Goal: Navigation & Orientation: Understand site structure

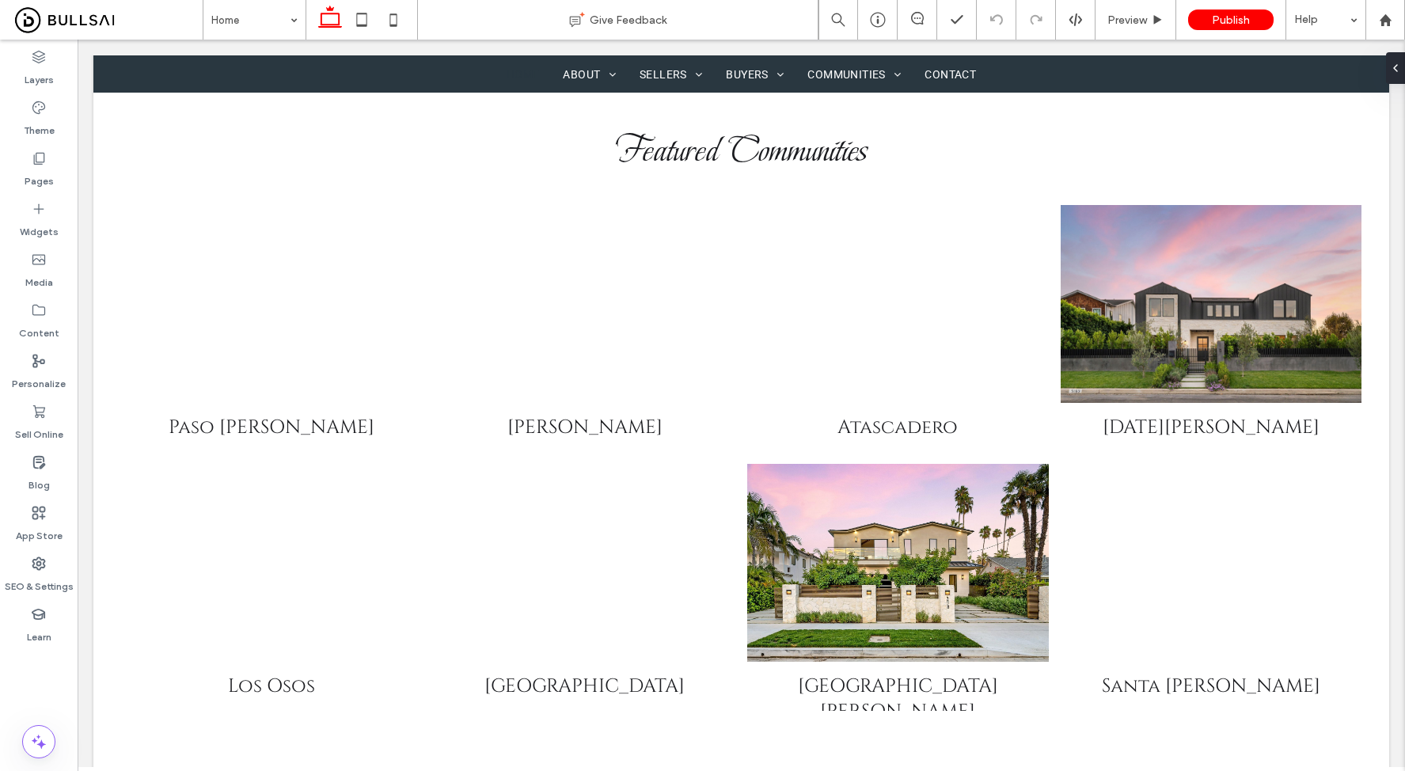
scroll to position [882, 0]
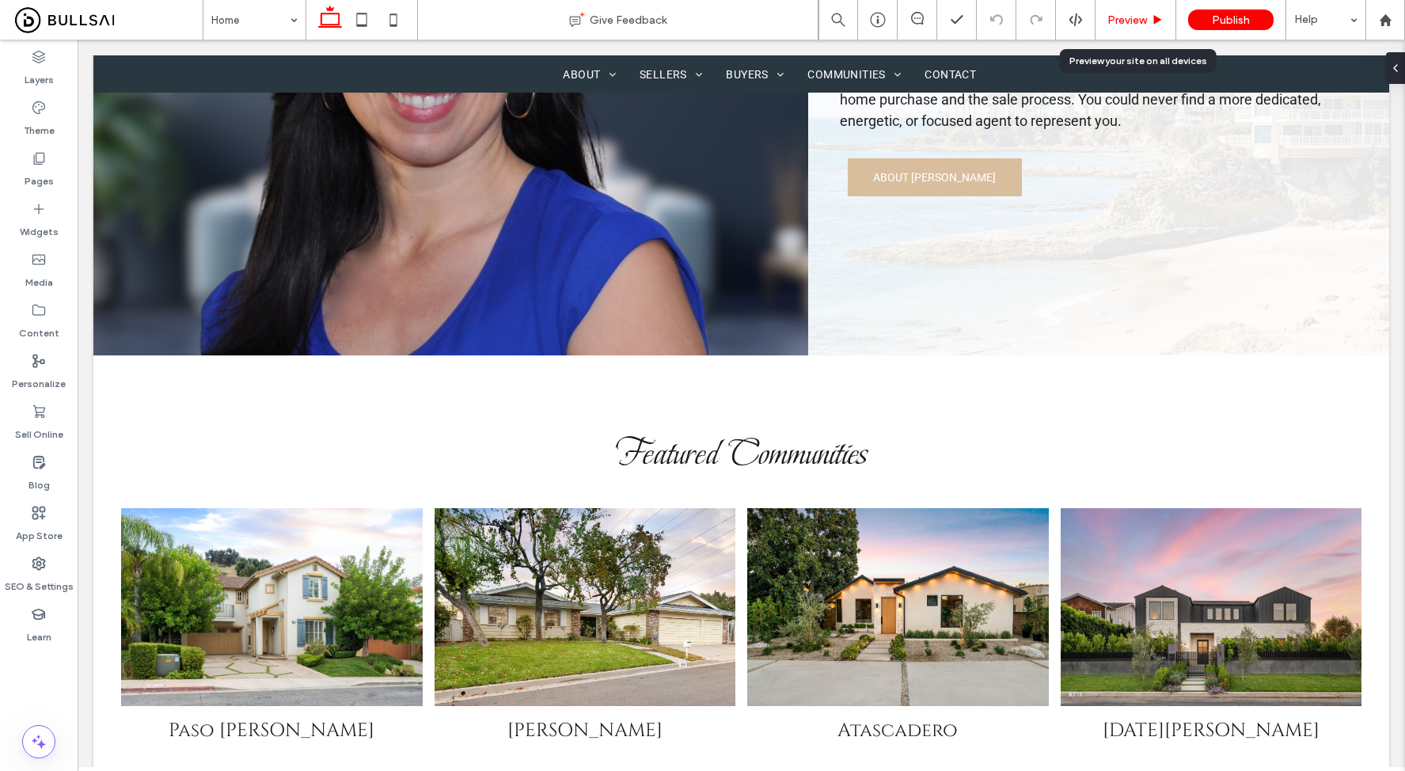
click at [1118, 31] on div "Preview" at bounding box center [1135, 20] width 81 height 40
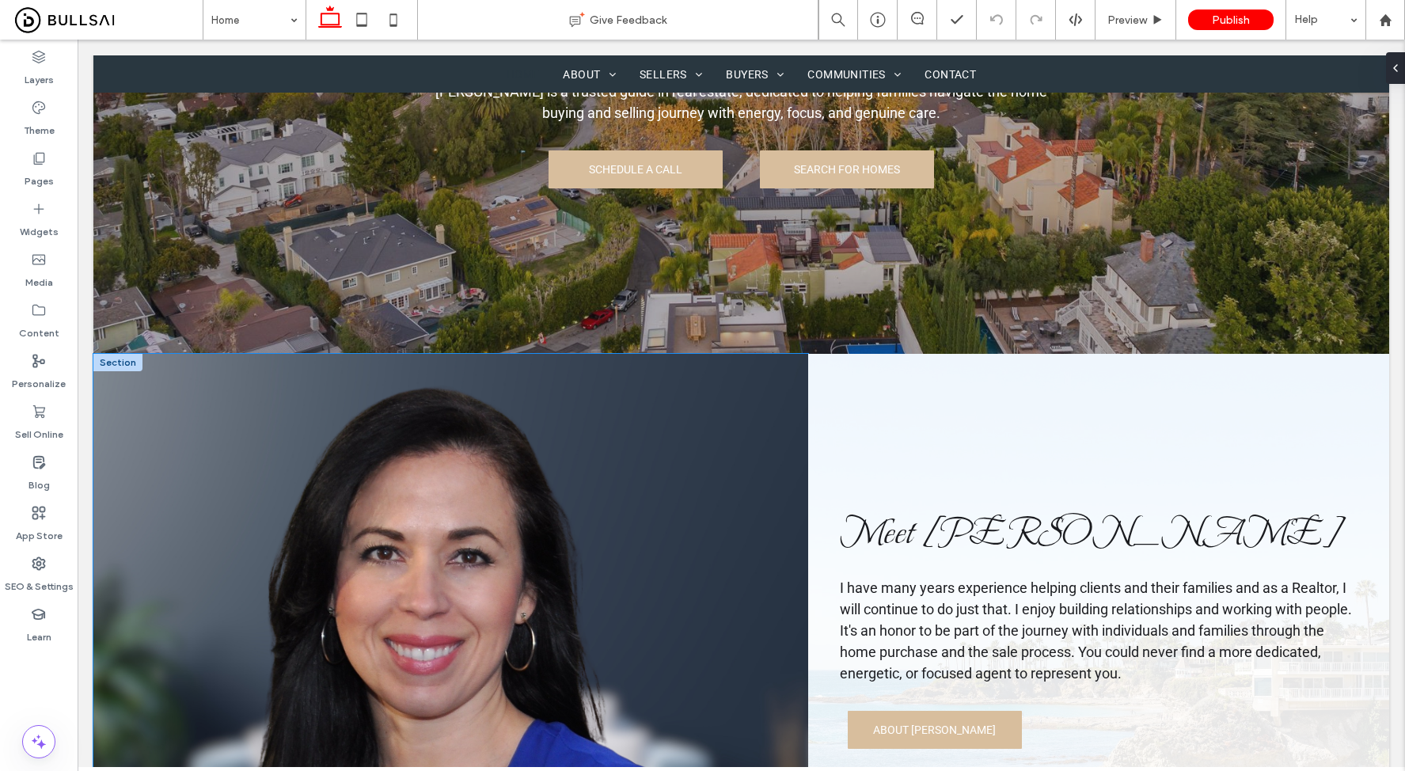
scroll to position [0, 0]
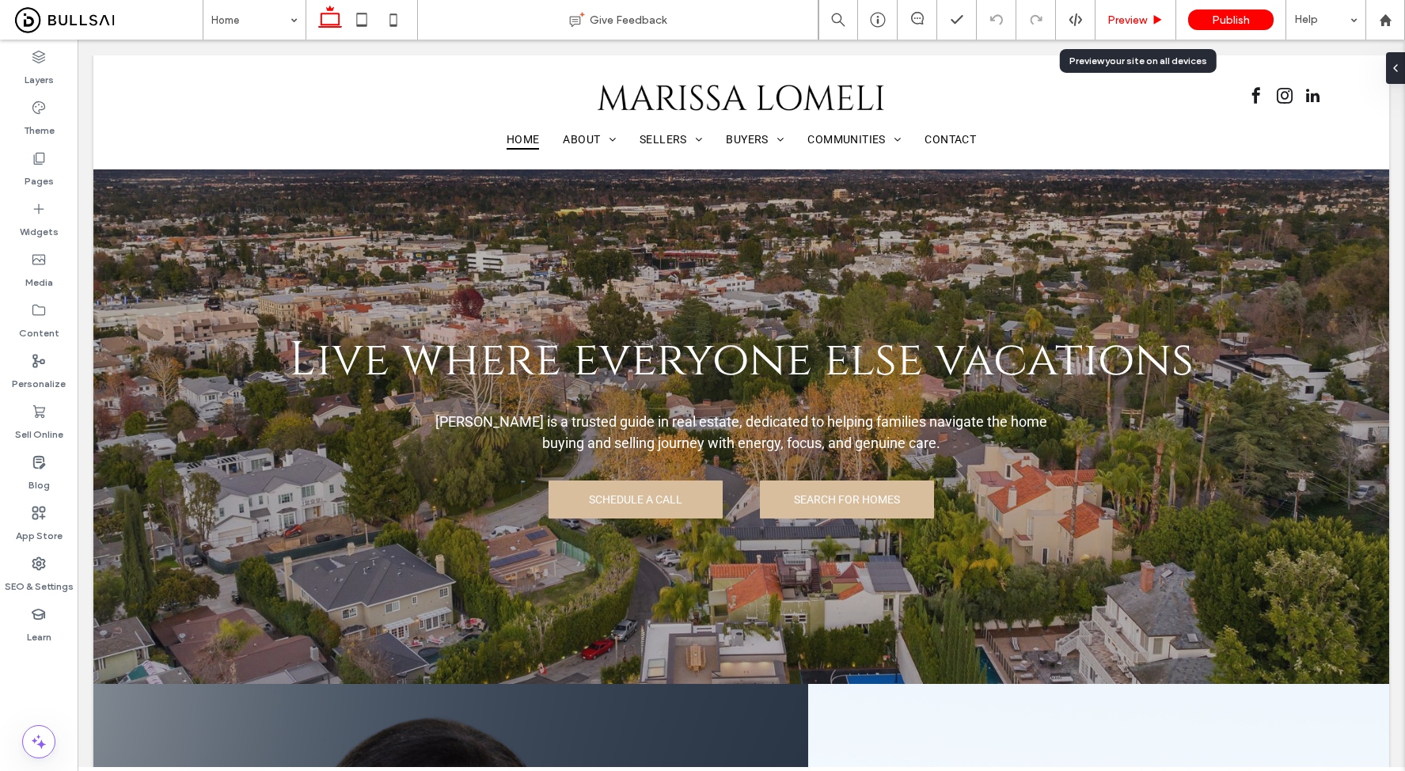
click at [1133, 16] on span "Preview" at bounding box center [1127, 19] width 40 height 13
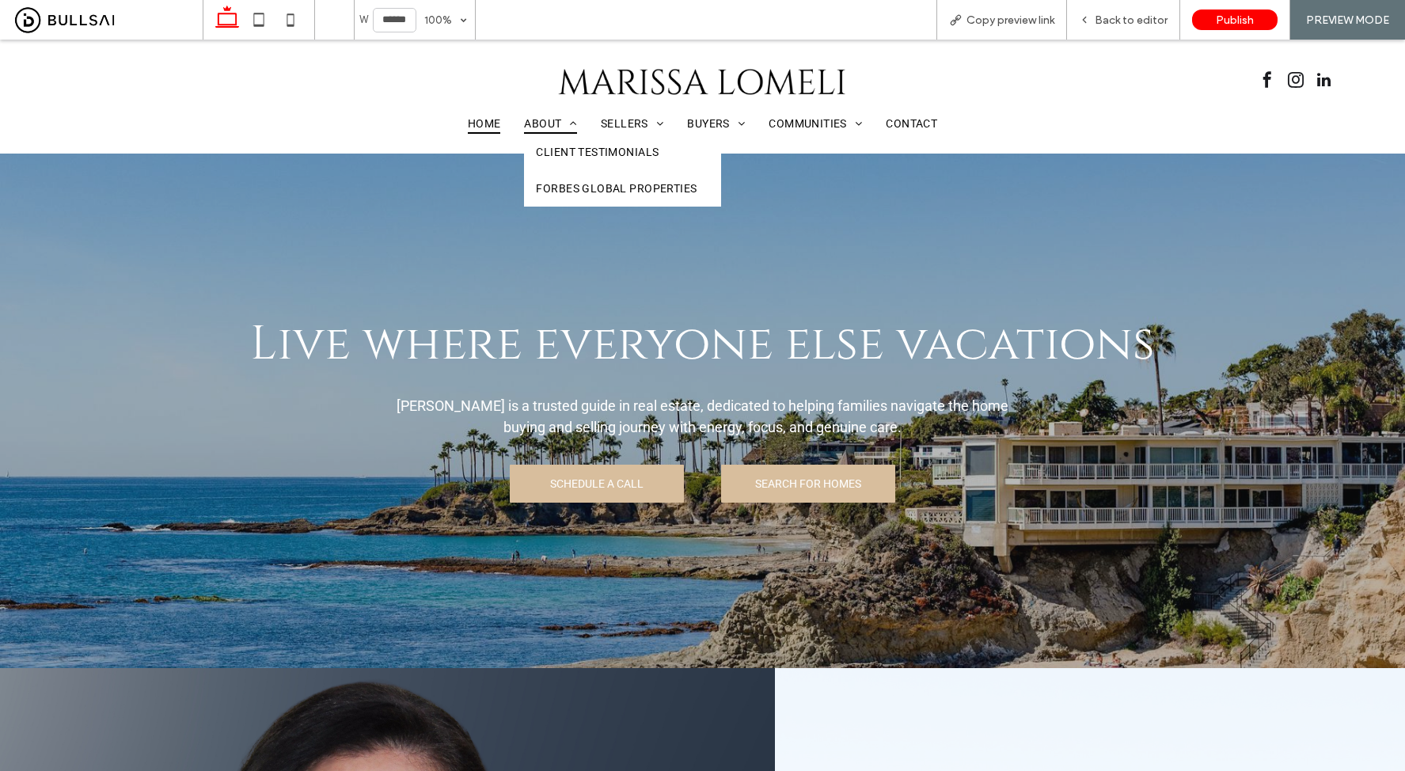
click at [531, 127] on span "About" at bounding box center [550, 123] width 53 height 21
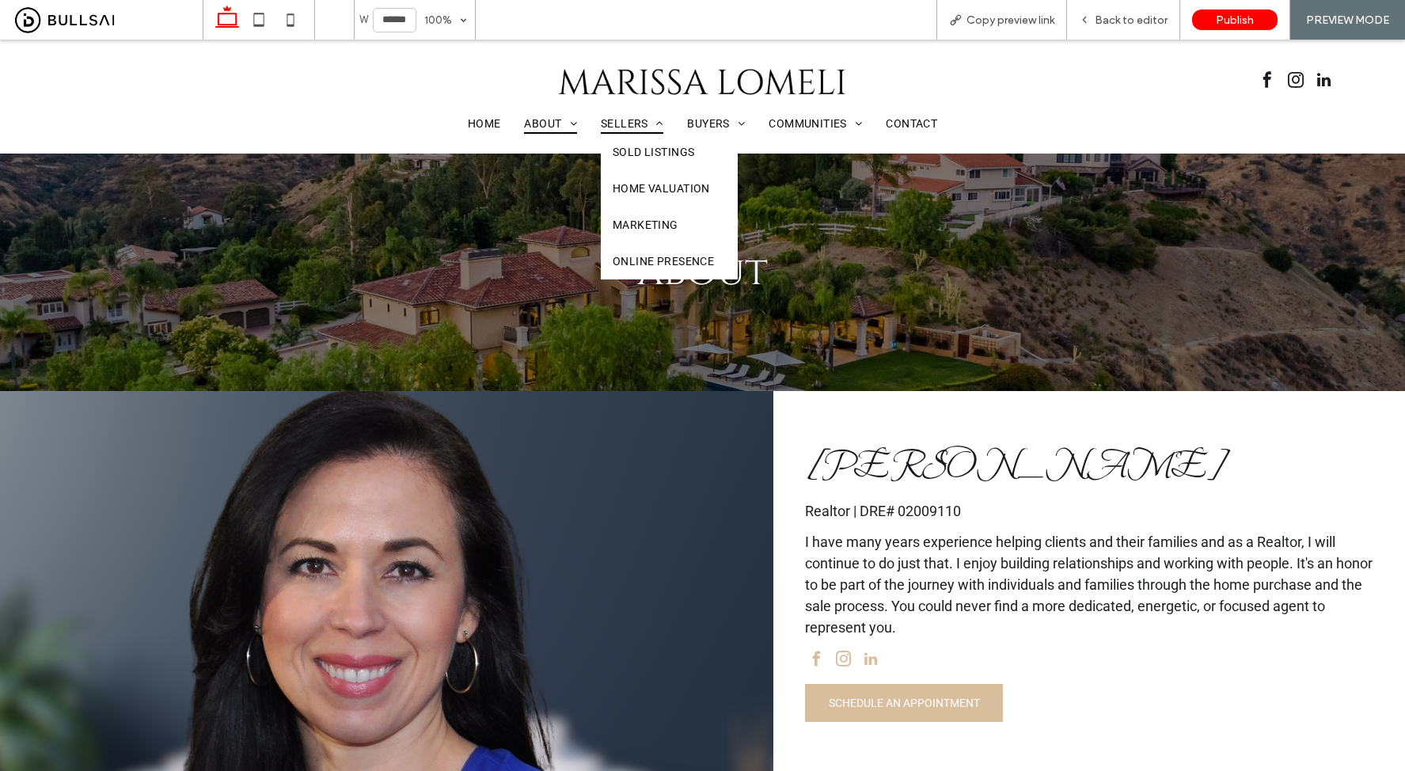
click at [617, 122] on span "Sellers" at bounding box center [632, 123] width 63 height 21
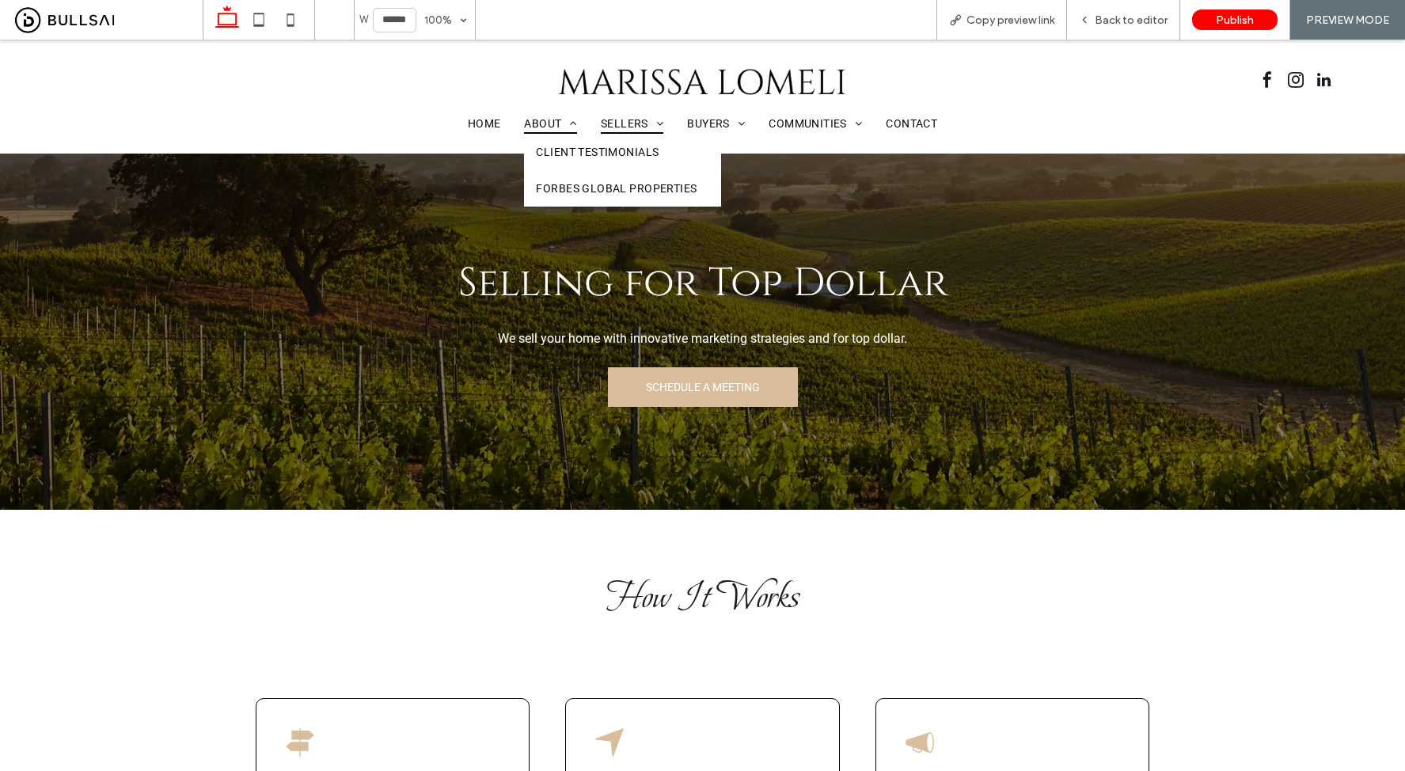
click at [543, 115] on span "About" at bounding box center [550, 123] width 53 height 21
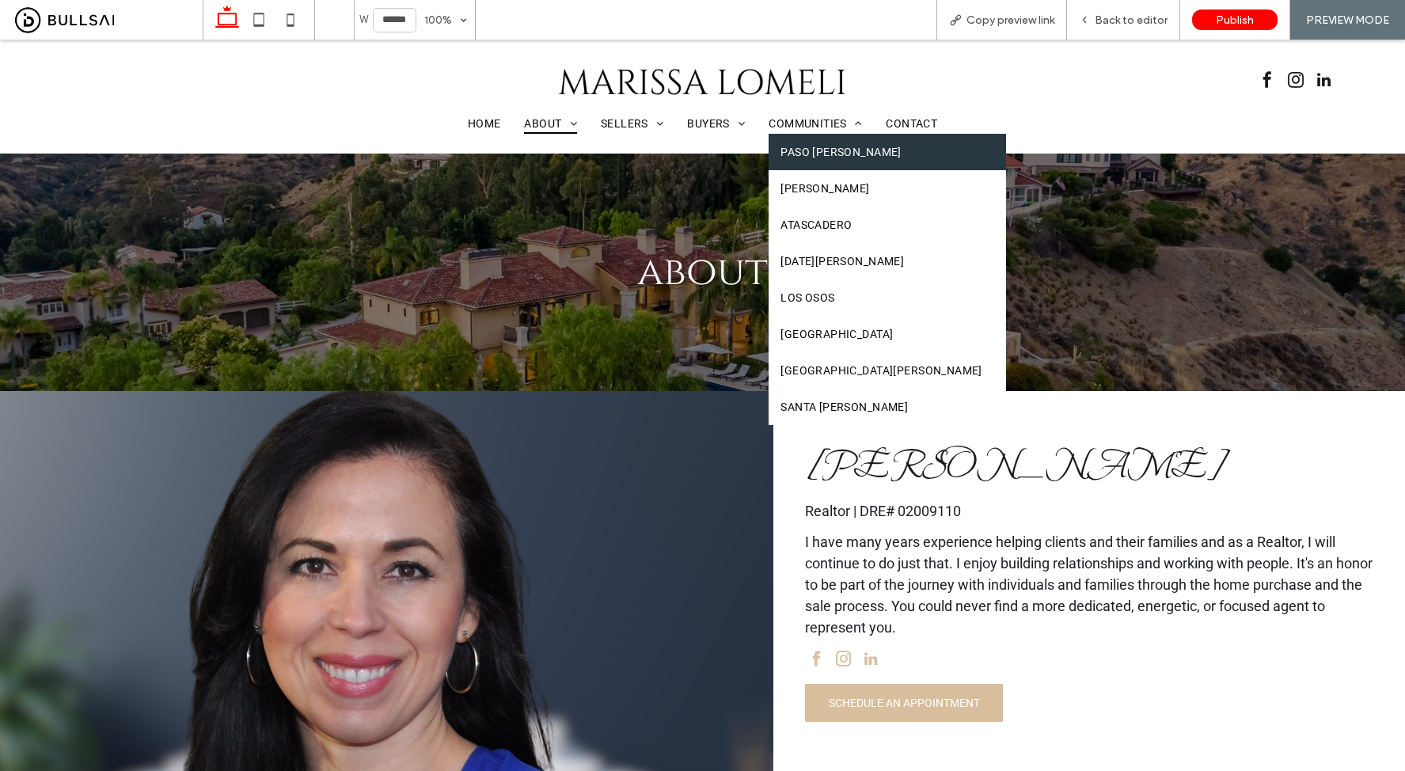
click at [800, 138] on link "Paso [PERSON_NAME]" at bounding box center [886, 152] width 237 height 36
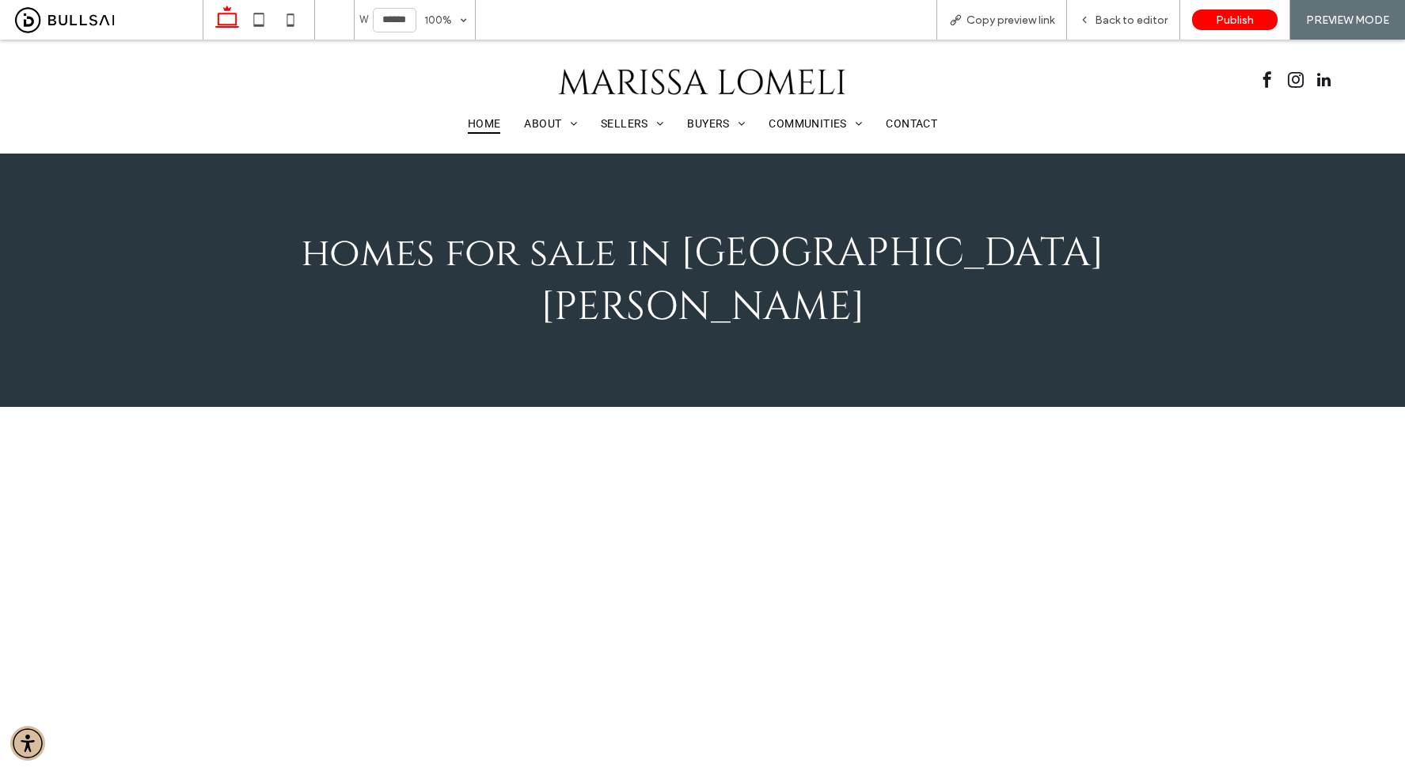
click at [481, 117] on span "Home" at bounding box center [484, 123] width 33 height 21
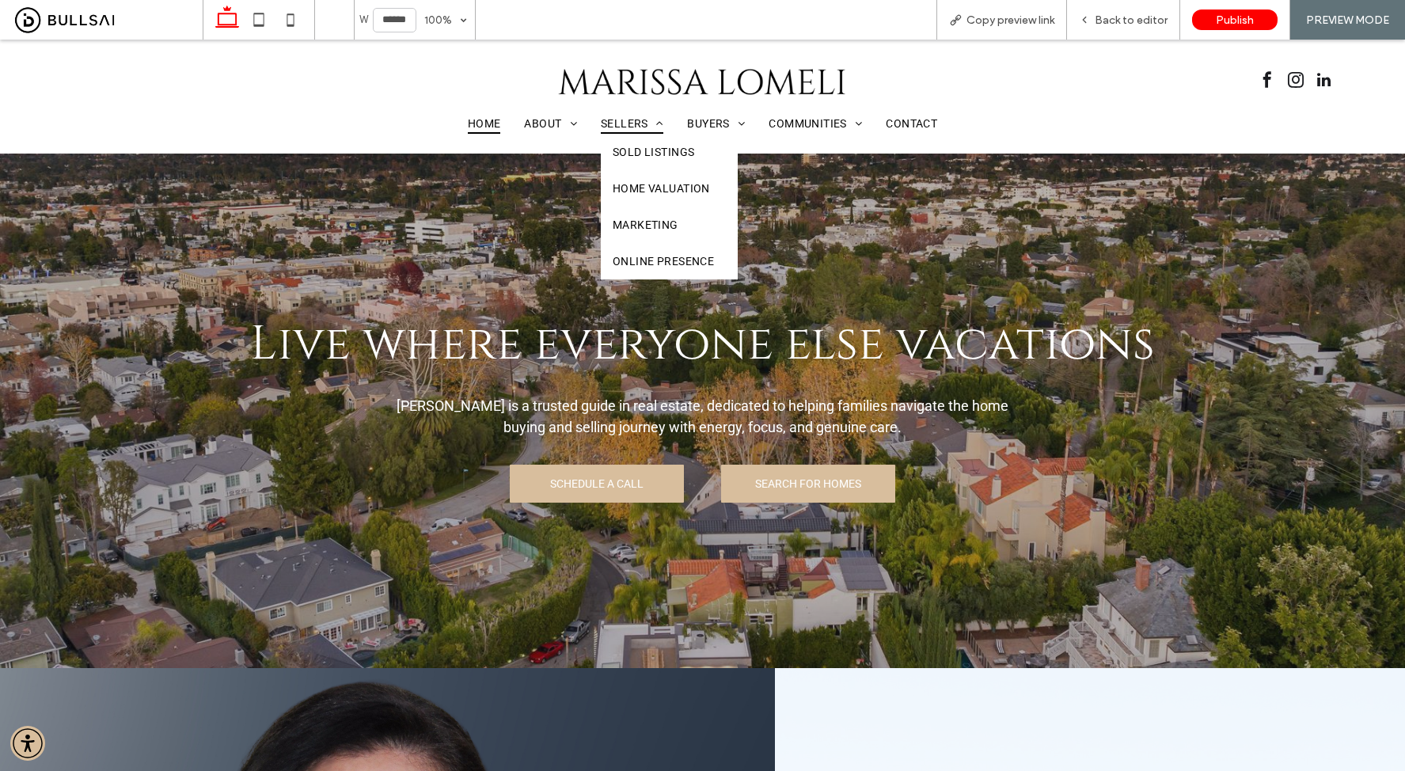
click at [626, 121] on span "Sellers" at bounding box center [632, 123] width 63 height 21
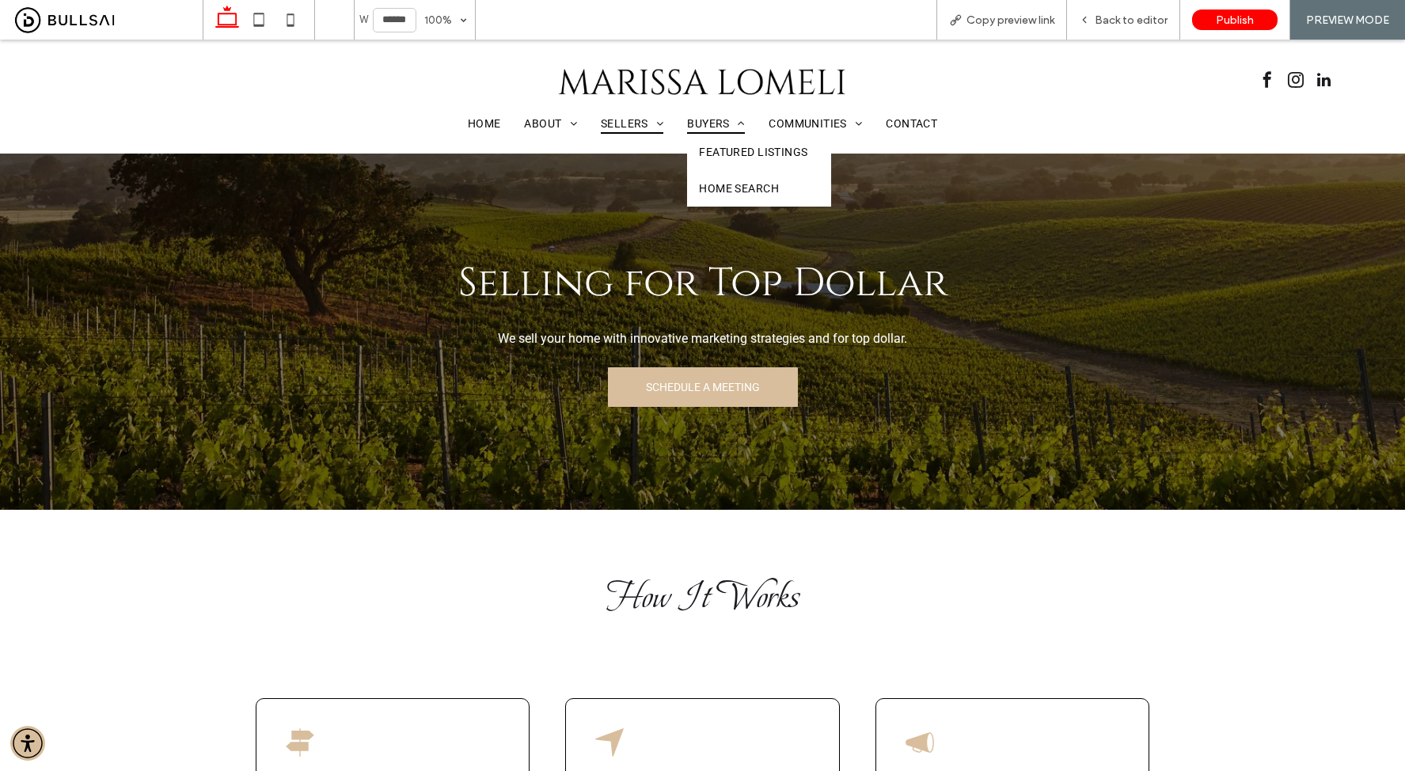
click at [718, 123] on span "Buyers" at bounding box center [716, 123] width 58 height 21
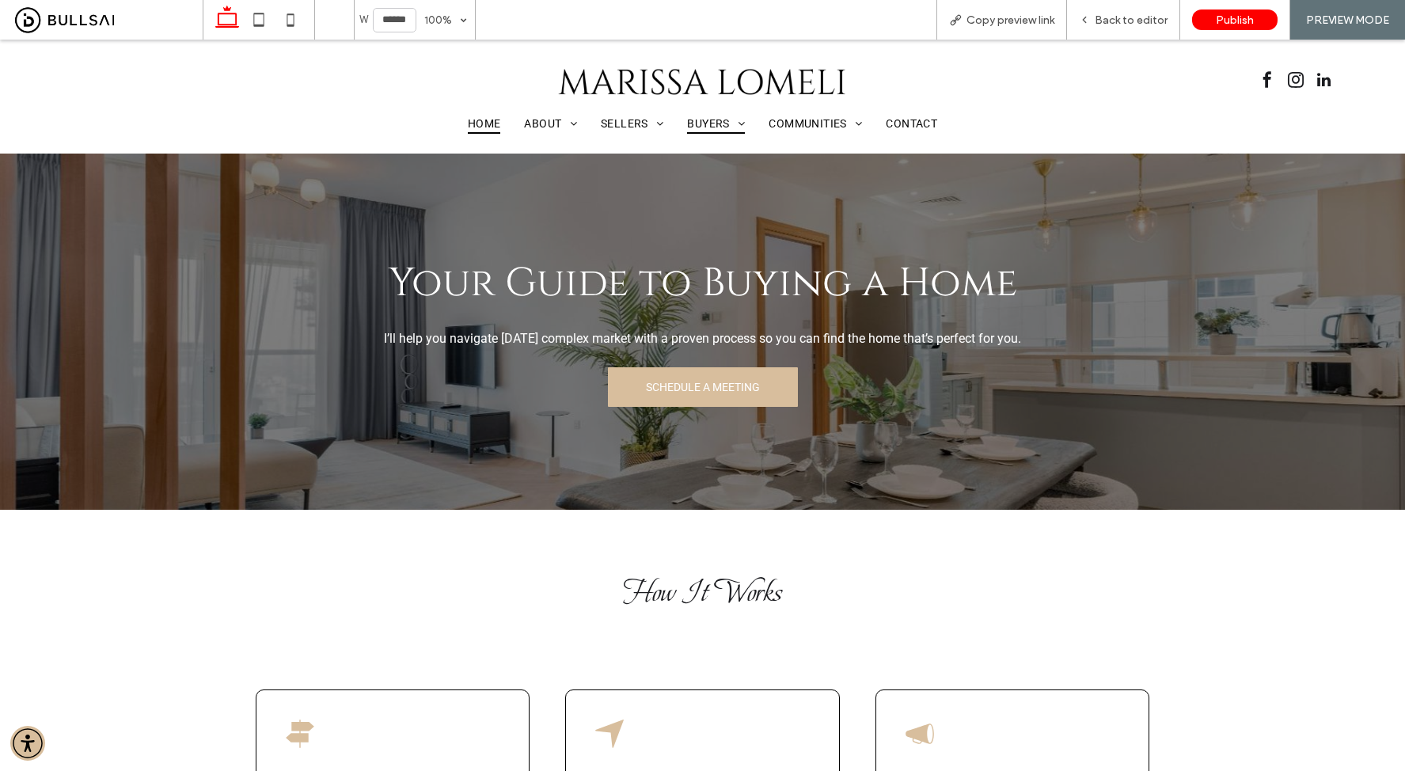
click at [468, 123] on span "Home" at bounding box center [484, 123] width 33 height 21
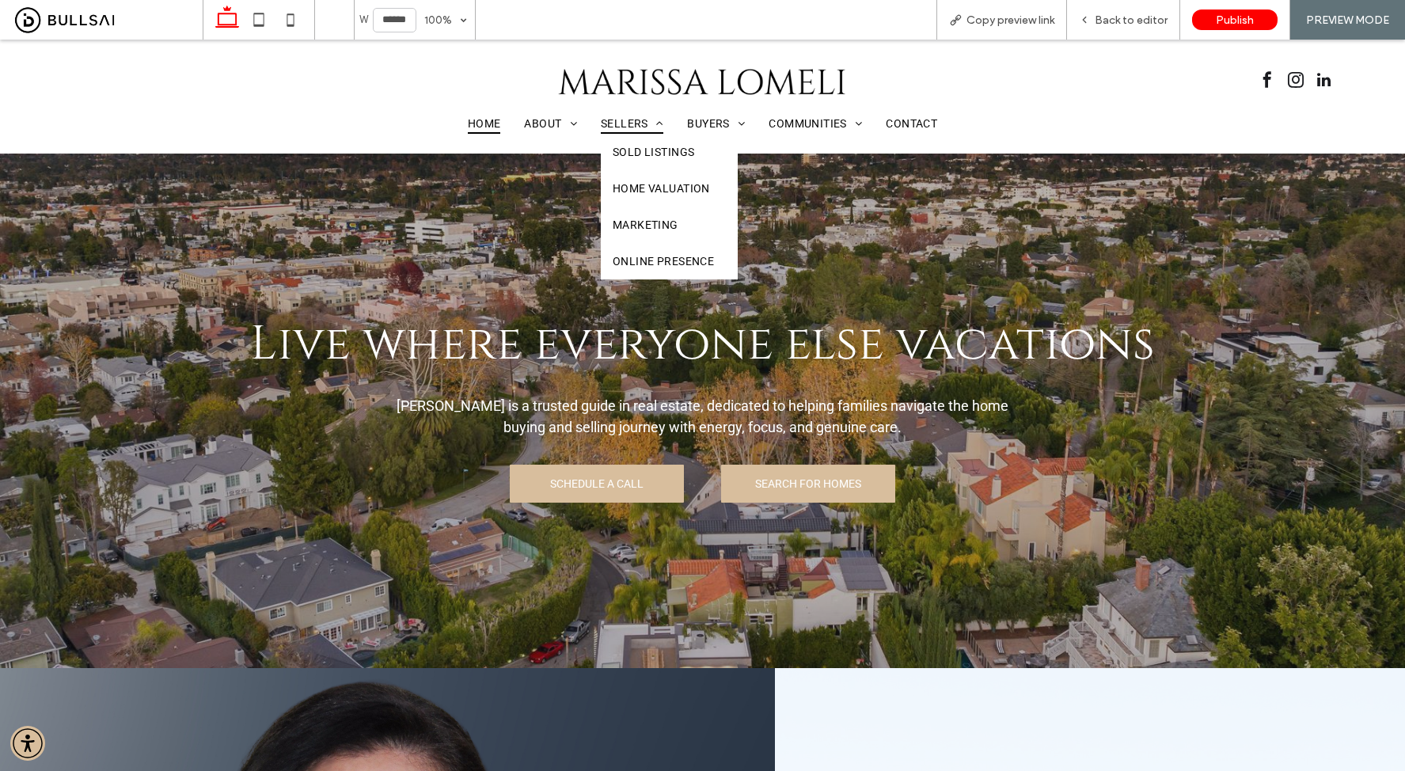
click at [626, 117] on span "Sellers" at bounding box center [632, 123] width 63 height 21
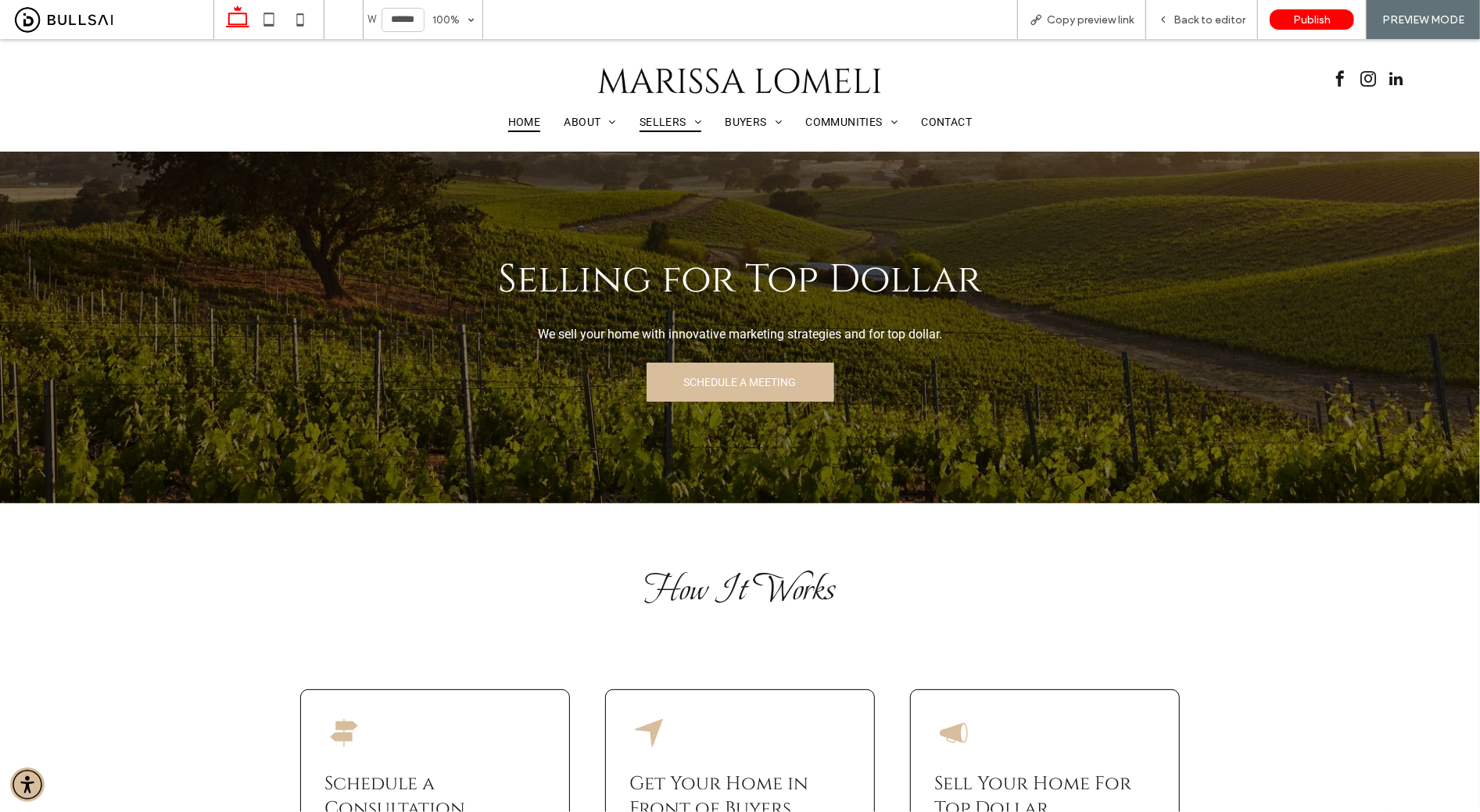
click at [518, 120] on span "Home" at bounding box center [524, 121] width 33 height 21
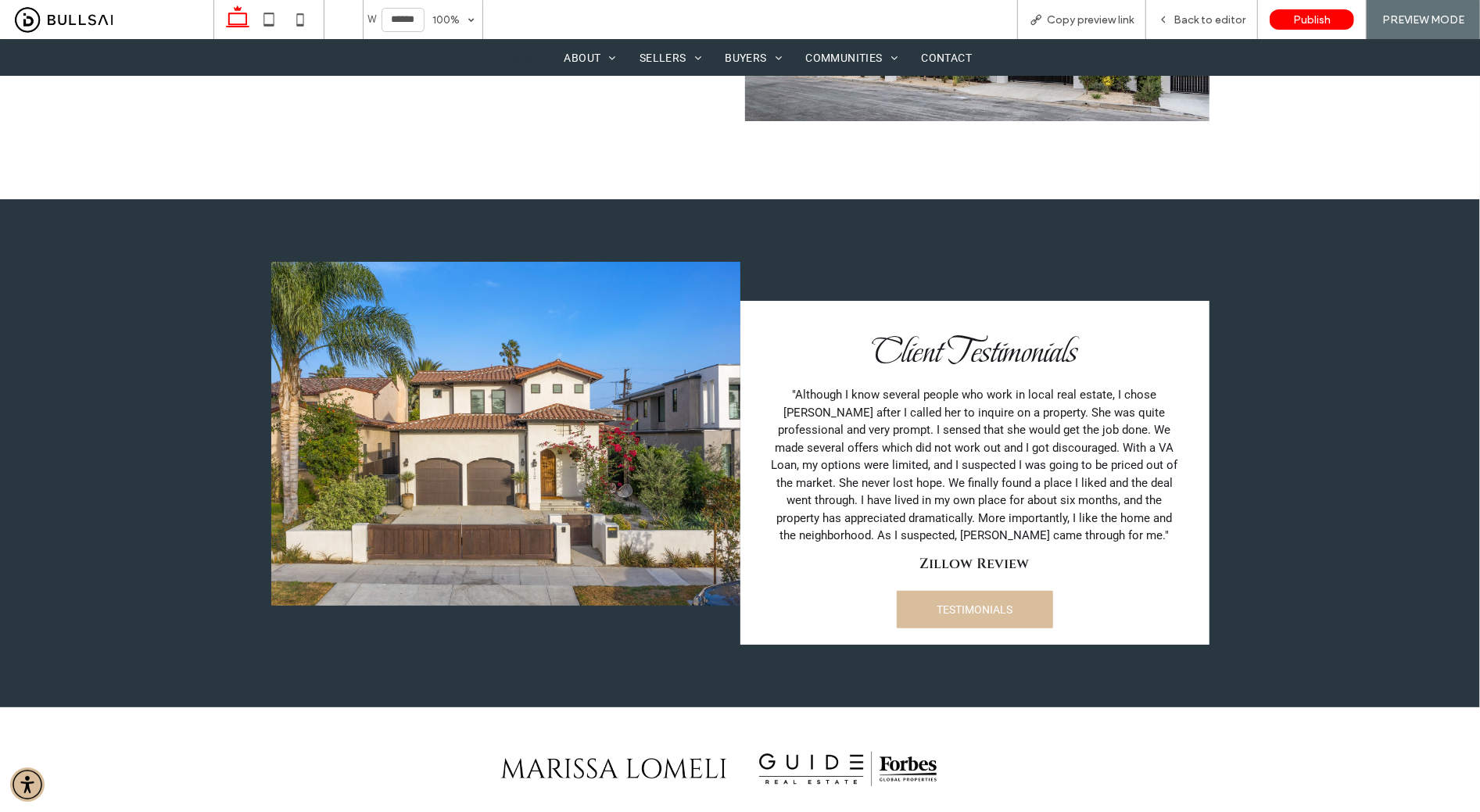
scroll to position [2998, 0]
